Goal: Transaction & Acquisition: Book appointment/travel/reservation

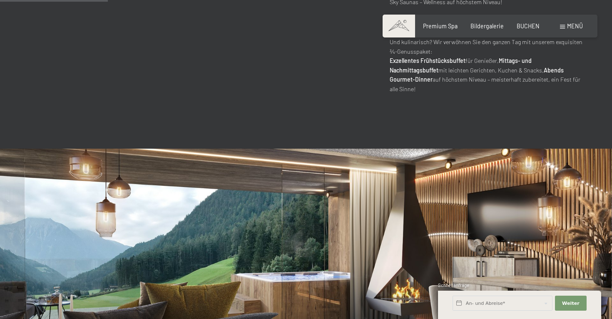
scroll to position [381, 0]
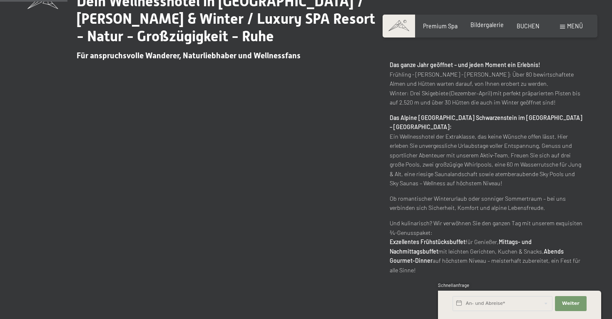
click at [492, 23] on span "Bildergalerie" at bounding box center [487, 24] width 33 height 7
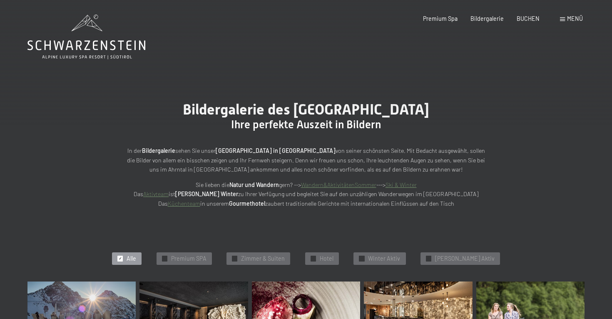
click at [568, 22] on span "Menü" at bounding box center [575, 18] width 16 height 7
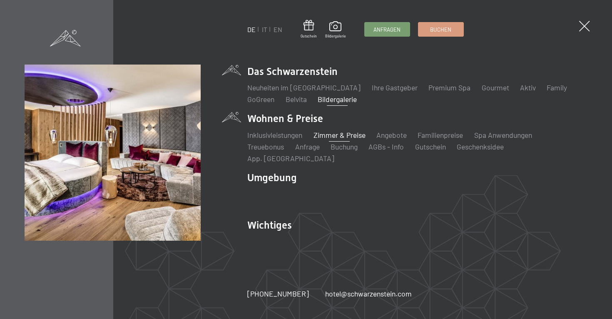
click at [326, 140] on link "Zimmer & Preise" at bounding box center [340, 134] width 52 height 9
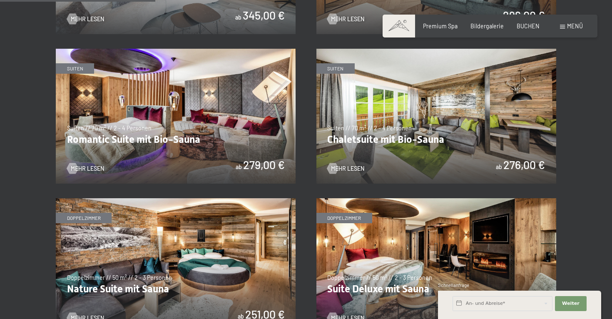
scroll to position [589, 0]
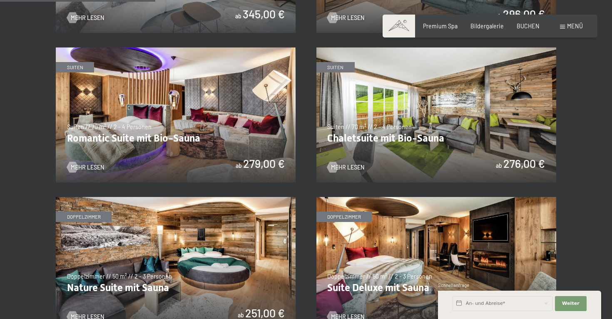
click at [156, 113] on img at bounding box center [176, 114] width 240 height 135
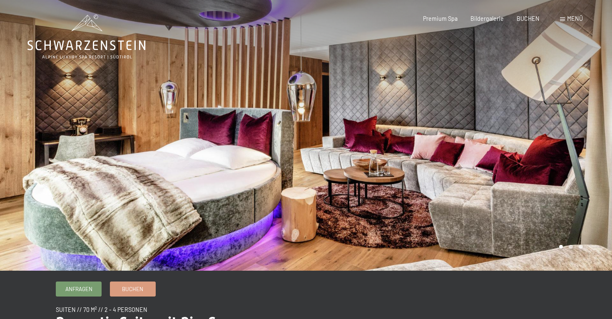
click at [586, 137] on div at bounding box center [459, 135] width 306 height 271
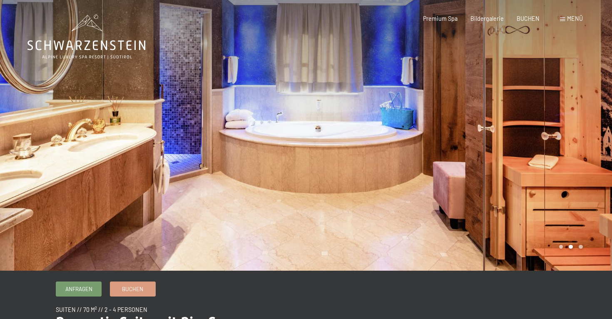
click at [586, 137] on div at bounding box center [459, 135] width 306 height 271
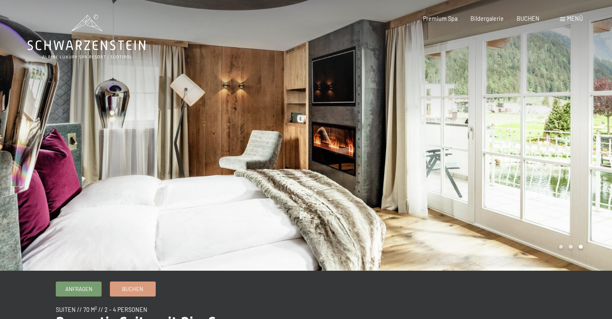
click at [586, 137] on div at bounding box center [459, 135] width 306 height 271
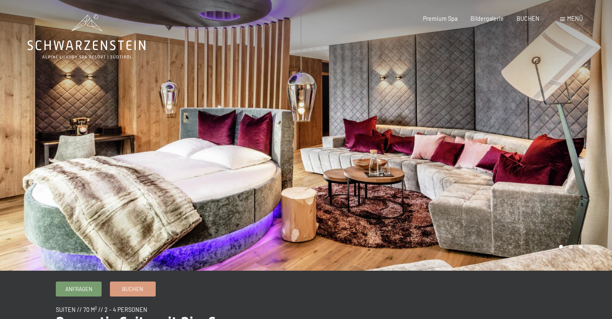
click at [586, 137] on div at bounding box center [459, 135] width 306 height 271
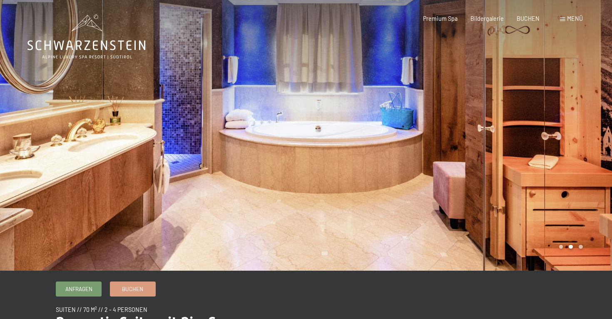
click at [586, 137] on div at bounding box center [459, 135] width 306 height 271
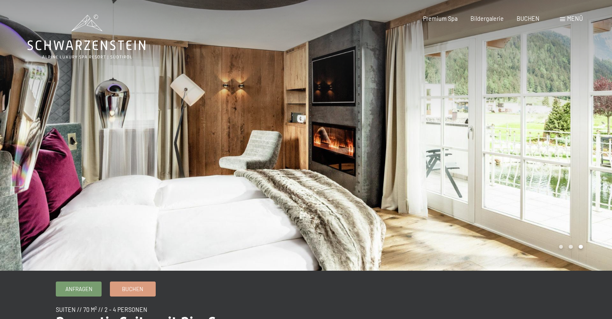
click at [585, 139] on div at bounding box center [459, 135] width 306 height 271
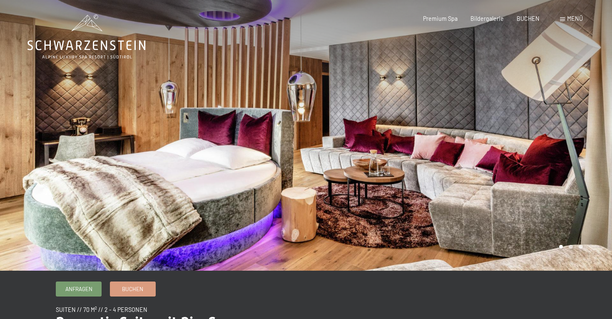
click at [585, 139] on div at bounding box center [459, 135] width 306 height 271
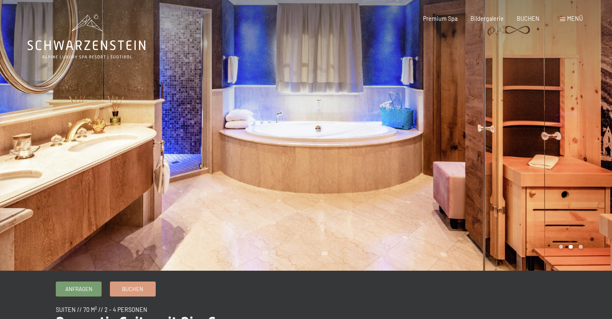
click at [584, 137] on div at bounding box center [459, 135] width 306 height 271
